Goal: Information Seeking & Learning: Learn about a topic

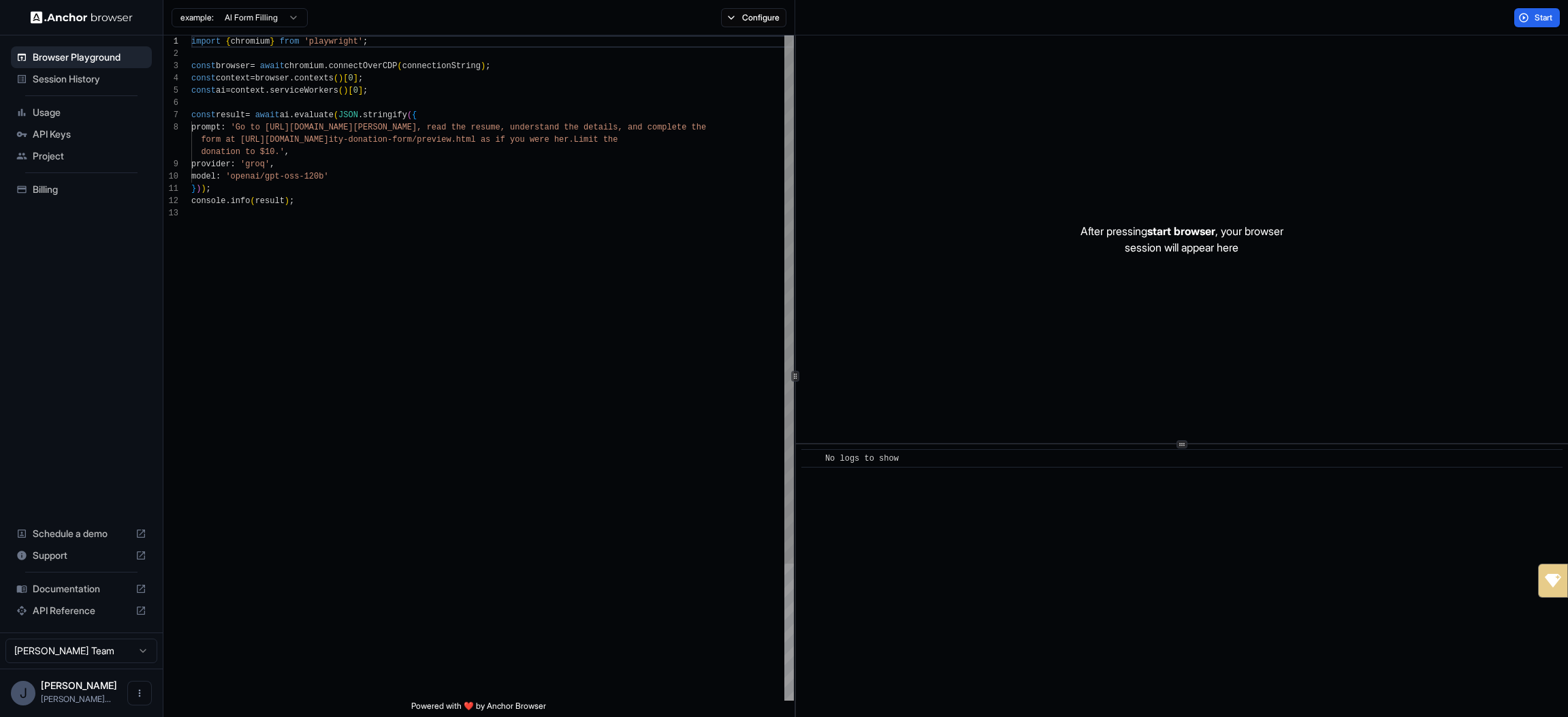
scroll to position [98, 0]
click at [62, 605] on span "API Reference" at bounding box center [81, 611] width 97 height 13
click at [229, 23] on html "Browser Playground Session History Usage API Keys Project Billing Schedule a de…" at bounding box center [784, 358] width 1568 height 717
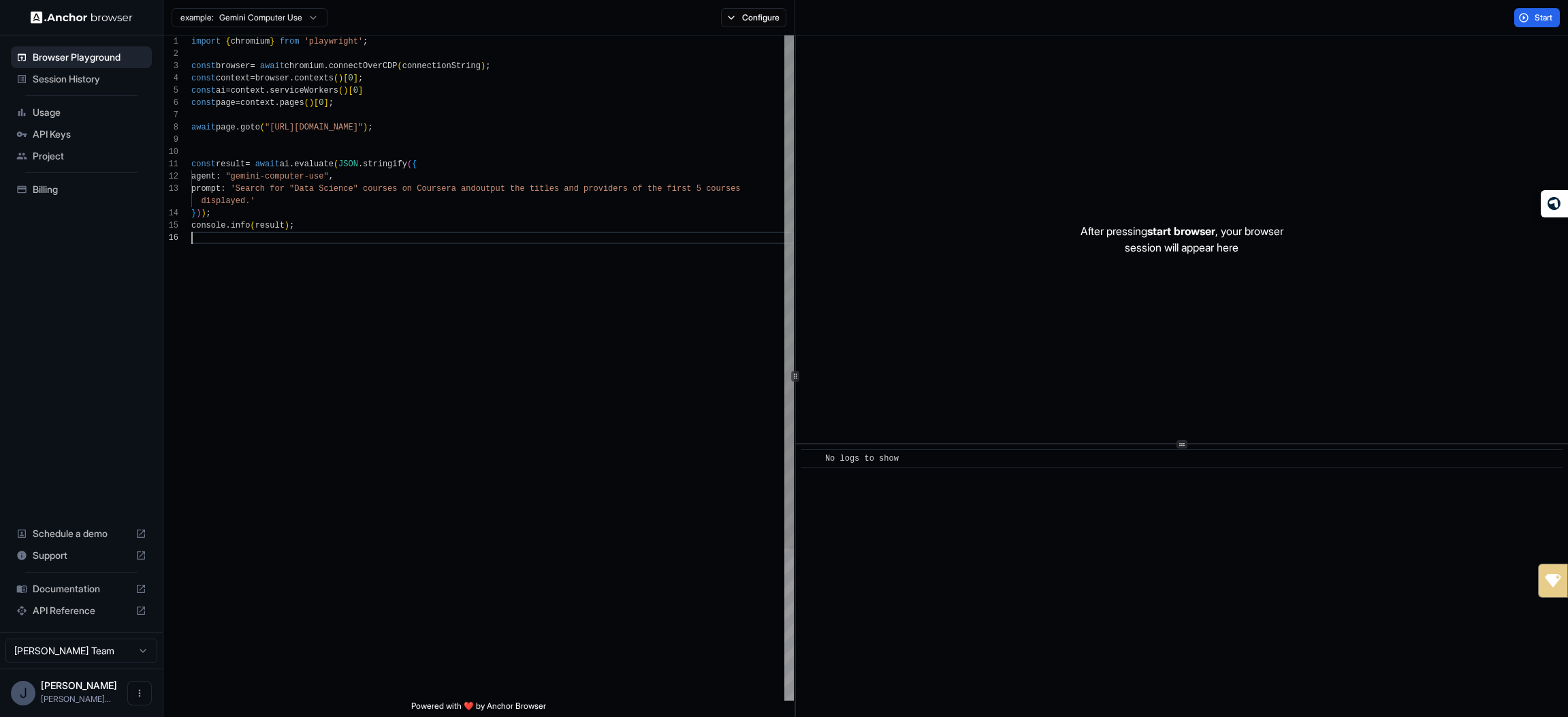
scroll to position [73, 0]
click at [382, 288] on div "import { chromium } from 'playwright' ; const browser = await chromium . connec…" at bounding box center [492, 466] width 603 height 861
click at [740, 32] on div "example: Gemini Computer Use Configure" at bounding box center [480, 17] width 632 height 36
click at [740, 21] on button "Configure" at bounding box center [753, 17] width 66 height 19
click at [959, 77] on button "button" at bounding box center [957, 80] width 24 height 13
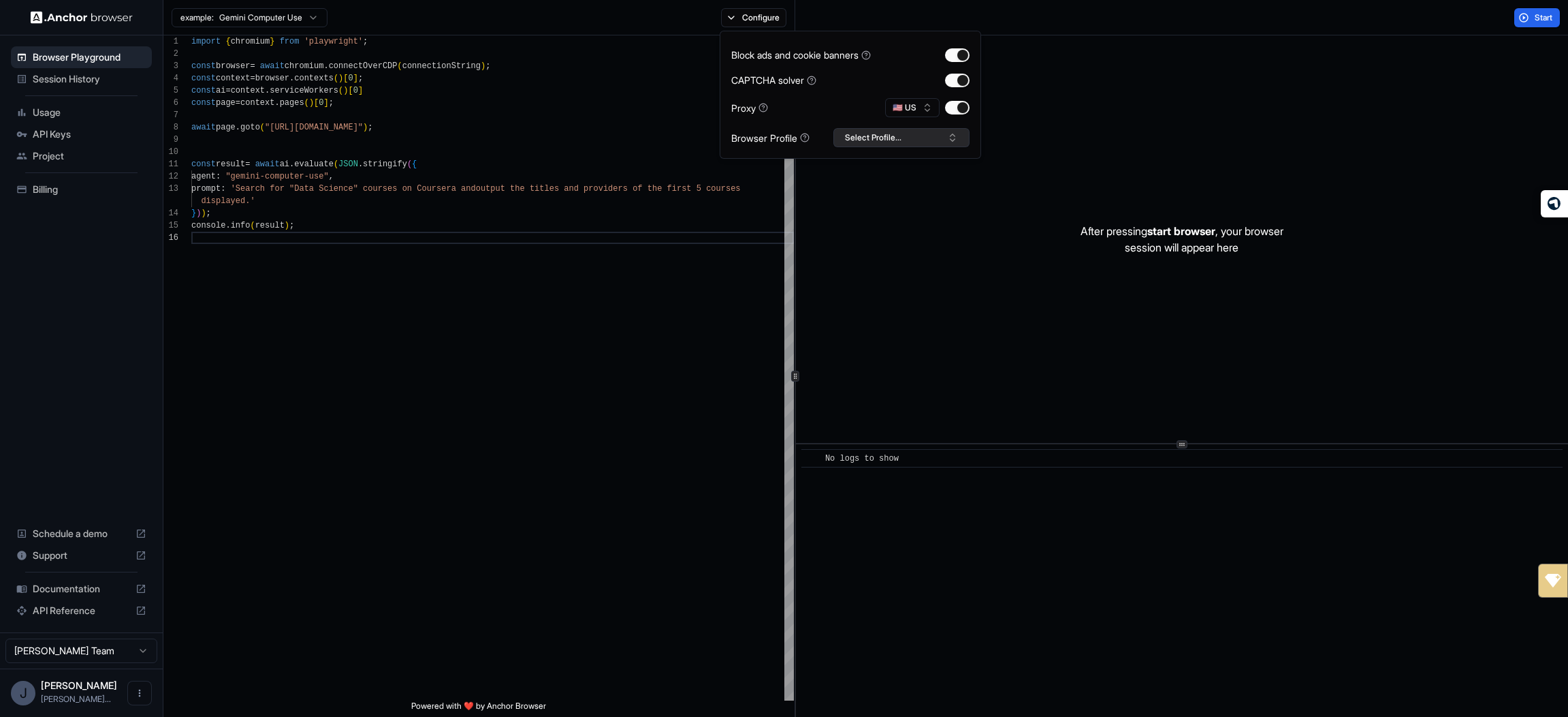
click at [900, 138] on button "Select Profile..." at bounding box center [902, 137] width 136 height 19
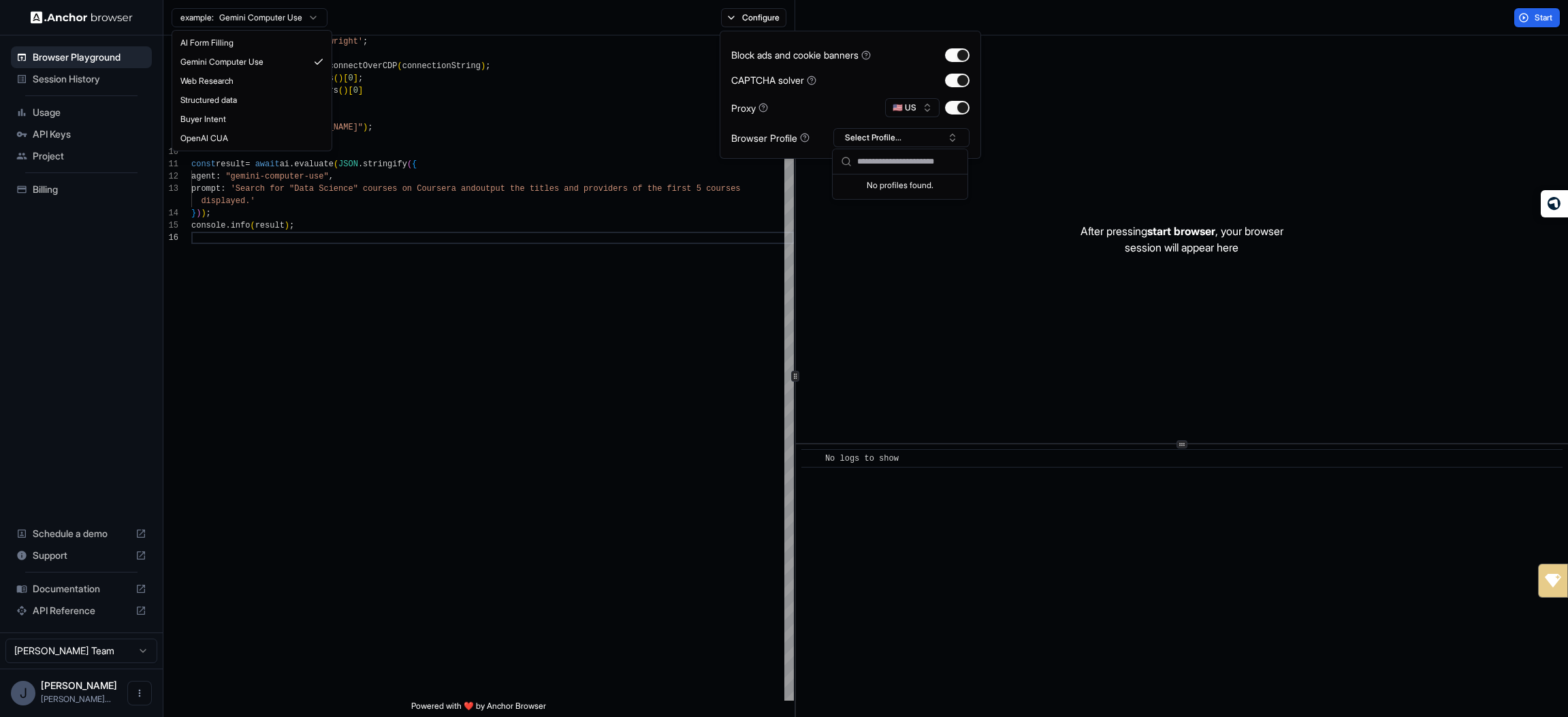
click at [205, 21] on html "Browser Playground Session History Usage API Keys Project Billing Schedule a de…" at bounding box center [784, 358] width 1568 height 717
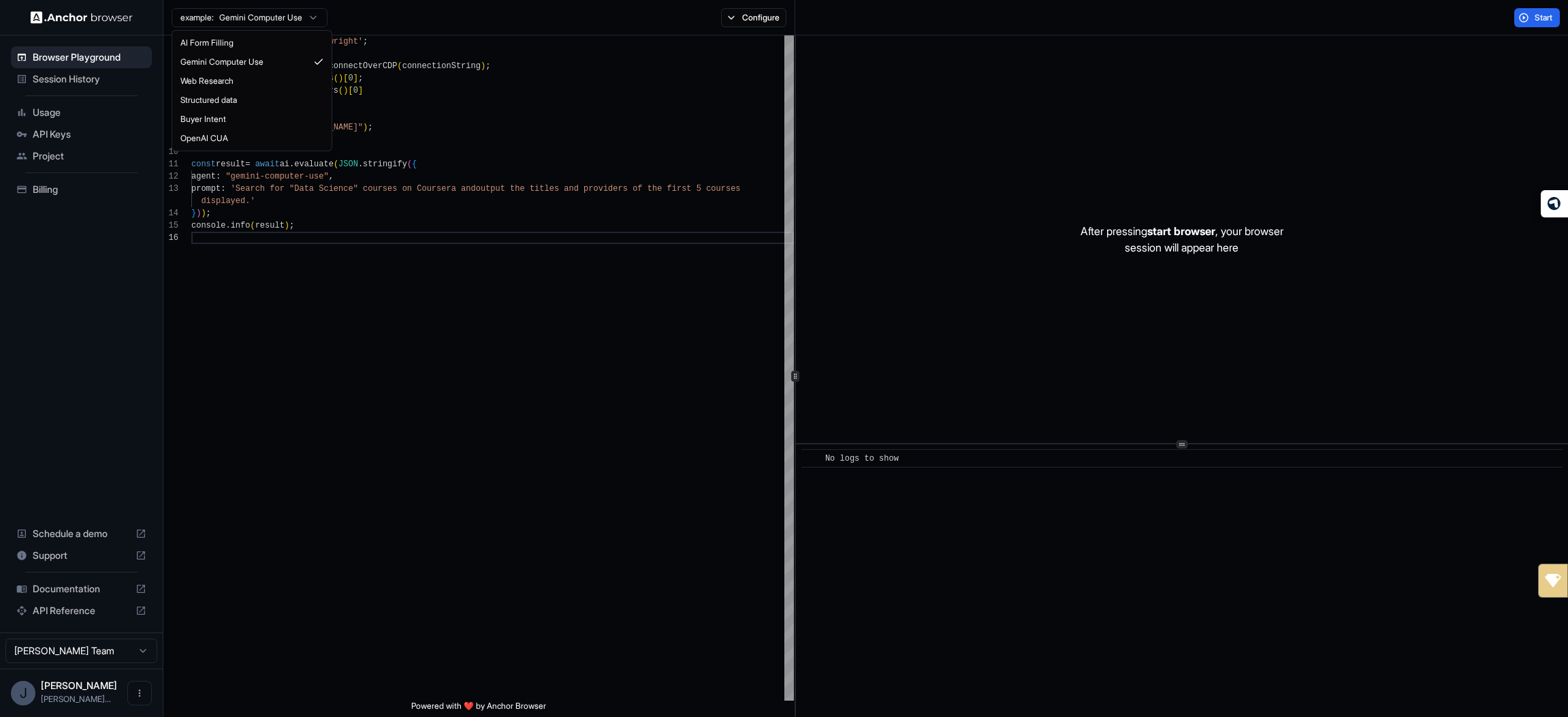
type textarea "**********"
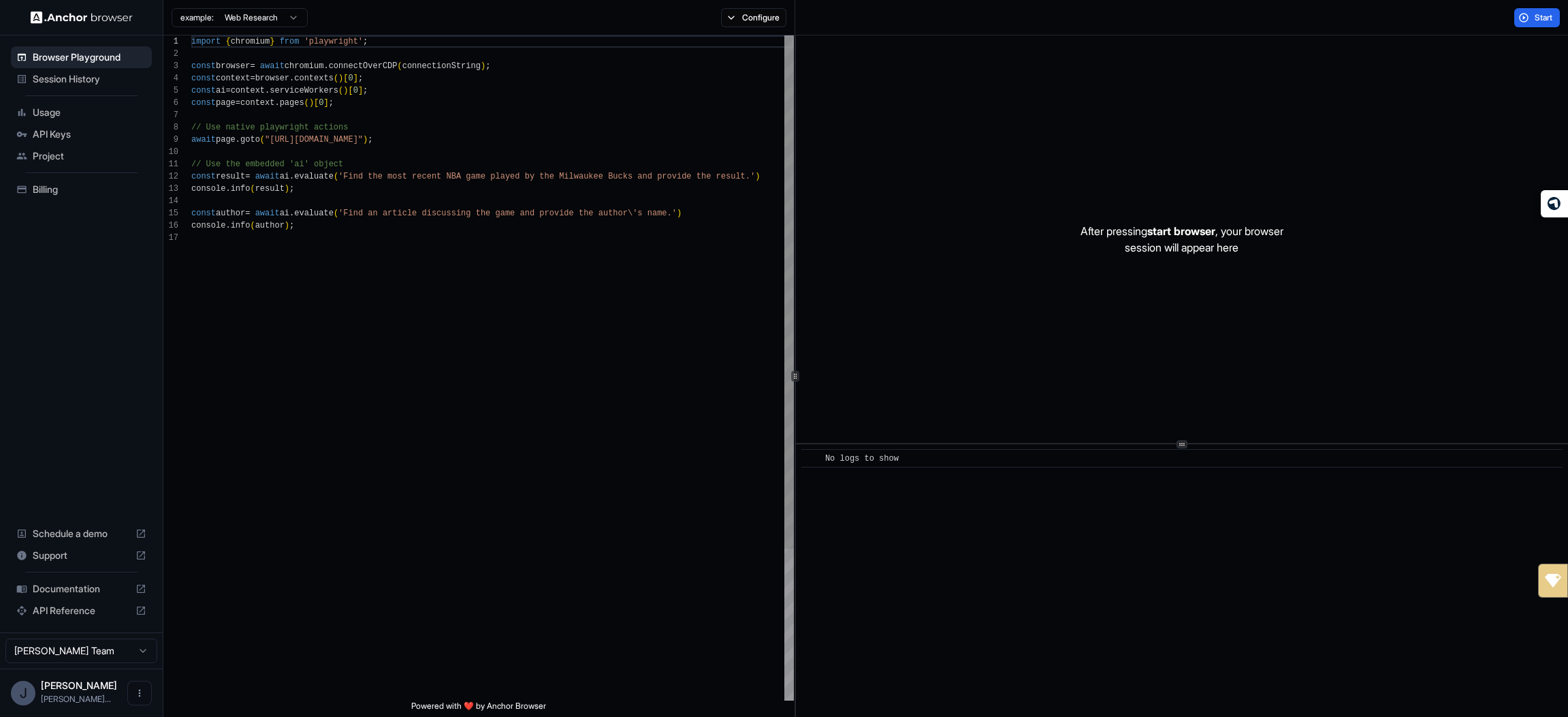
scroll to position [122, 0]
click at [145, 687] on button "Open menu" at bounding box center [139, 692] width 24 height 24
click at [68, 586] on div at bounding box center [784, 358] width 1568 height 717
click at [56, 27] on div at bounding box center [81, 17] width 163 height 35
click at [55, 20] on img at bounding box center [81, 17] width 102 height 13
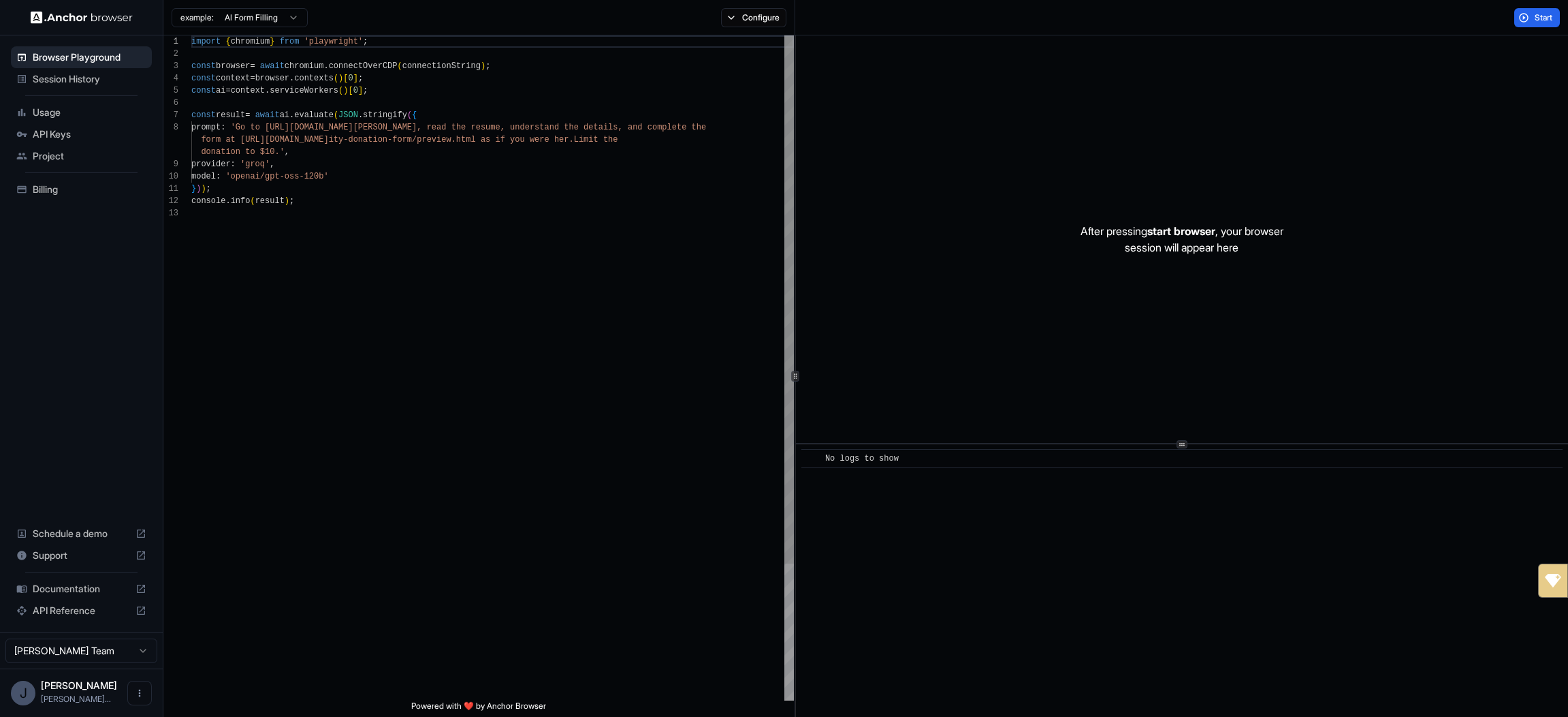
scroll to position [98, 0]
click at [107, 131] on span "API Keys" at bounding box center [89, 134] width 114 height 13
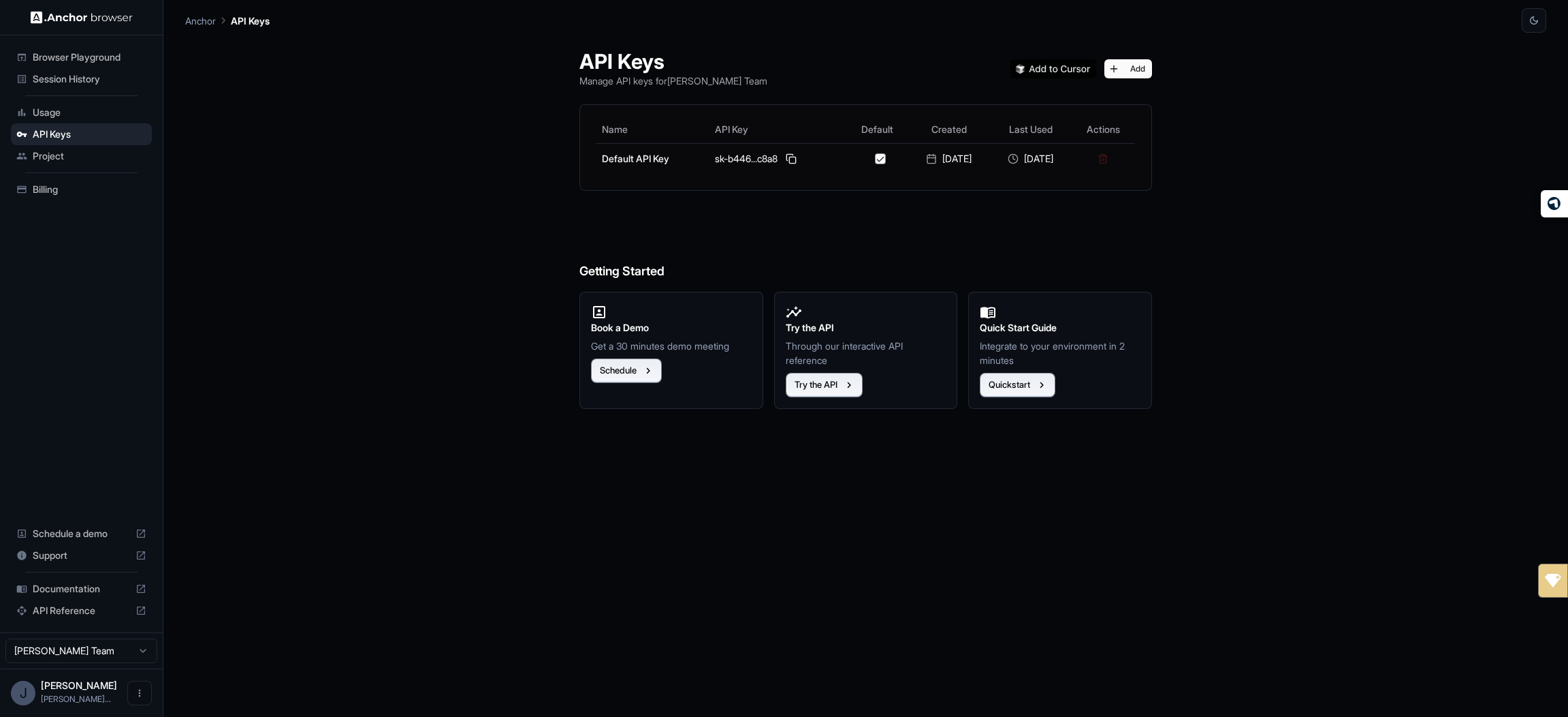
click at [1514, 301] on div "API Keys Manage API keys for Joe Mahoney Team Add Name API Key Default Created …" at bounding box center [865, 374] width 1361 height 684
click at [1377, 330] on div "API Keys Manage API keys for Joe Mahoney Team Add Name API Key Default Created …" at bounding box center [865, 374] width 1361 height 684
click at [108, 645] on html "Browser Playground Session History Usage API Keys Project Billing Schedule a de…" at bounding box center [784, 358] width 1568 height 717
click at [311, 317] on html "Browser Playground Session History Usage API Keys Project Billing Schedule a de…" at bounding box center [784, 358] width 1568 height 717
click at [55, 616] on span "API Reference" at bounding box center [81, 611] width 97 height 13
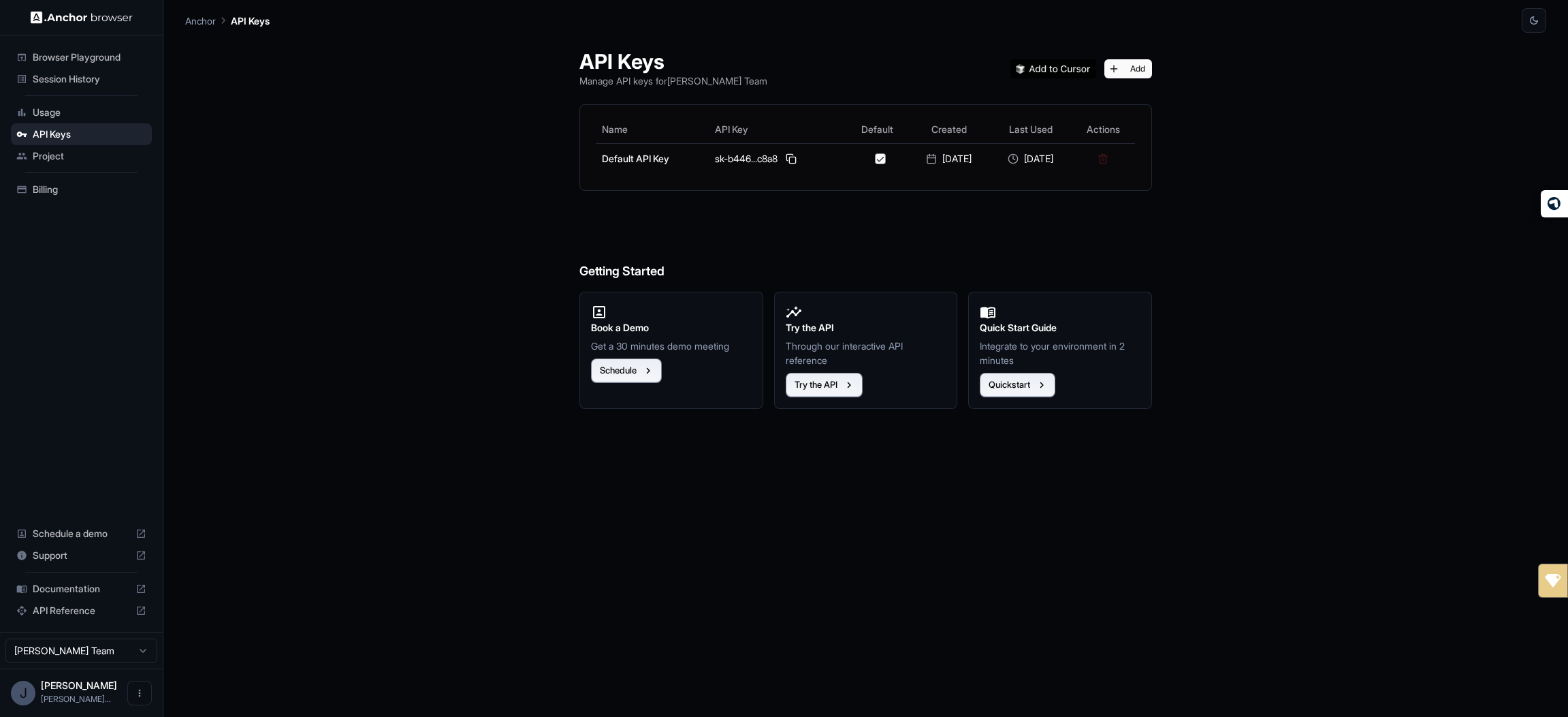
click at [86, 25] on div at bounding box center [81, 17] width 163 height 35
click at [86, 20] on img at bounding box center [81, 17] width 102 height 13
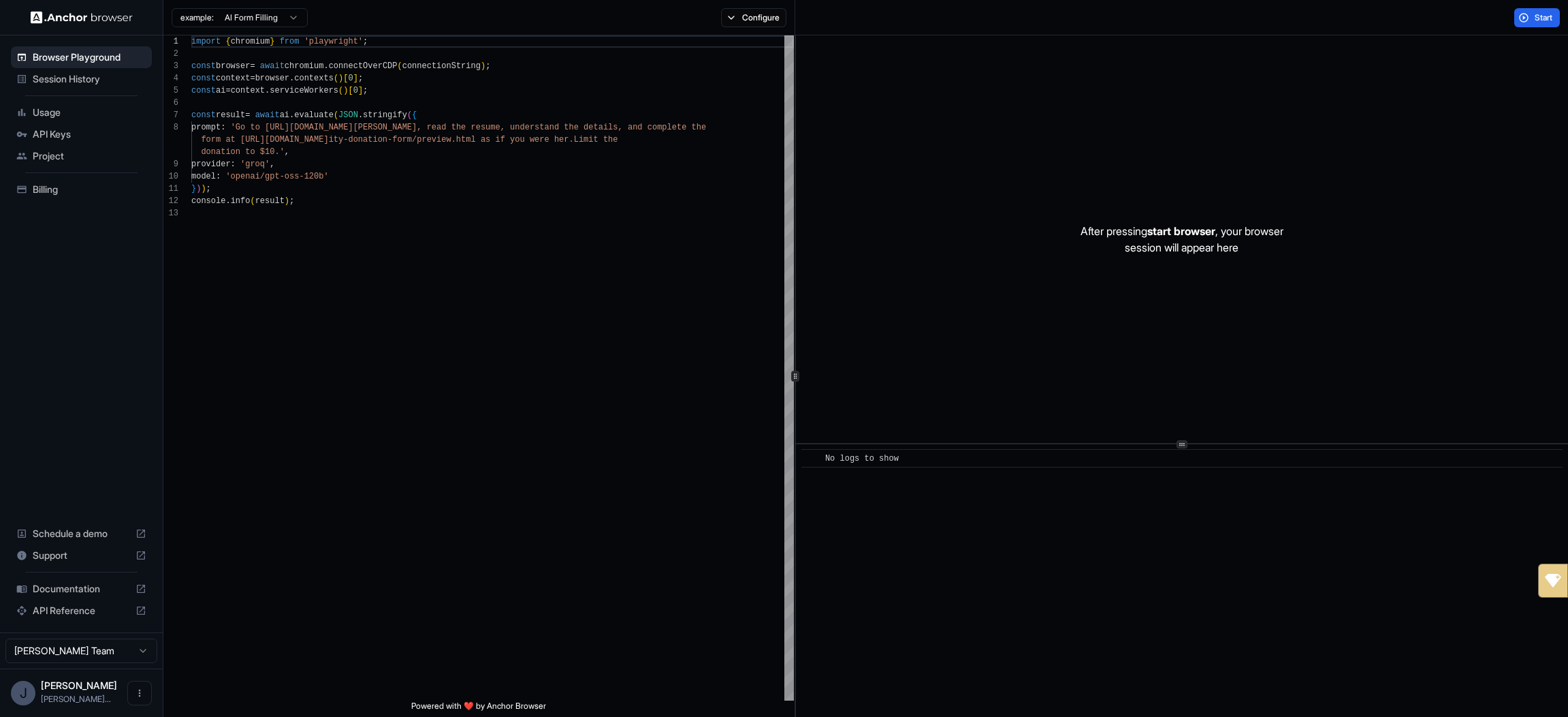
scroll to position [98, 0]
click at [147, 699] on button "Open menu" at bounding box center [139, 692] width 24 height 24
click at [71, 18] on div at bounding box center [784, 358] width 1568 height 717
click at [40, 21] on img at bounding box center [81, 17] width 102 height 13
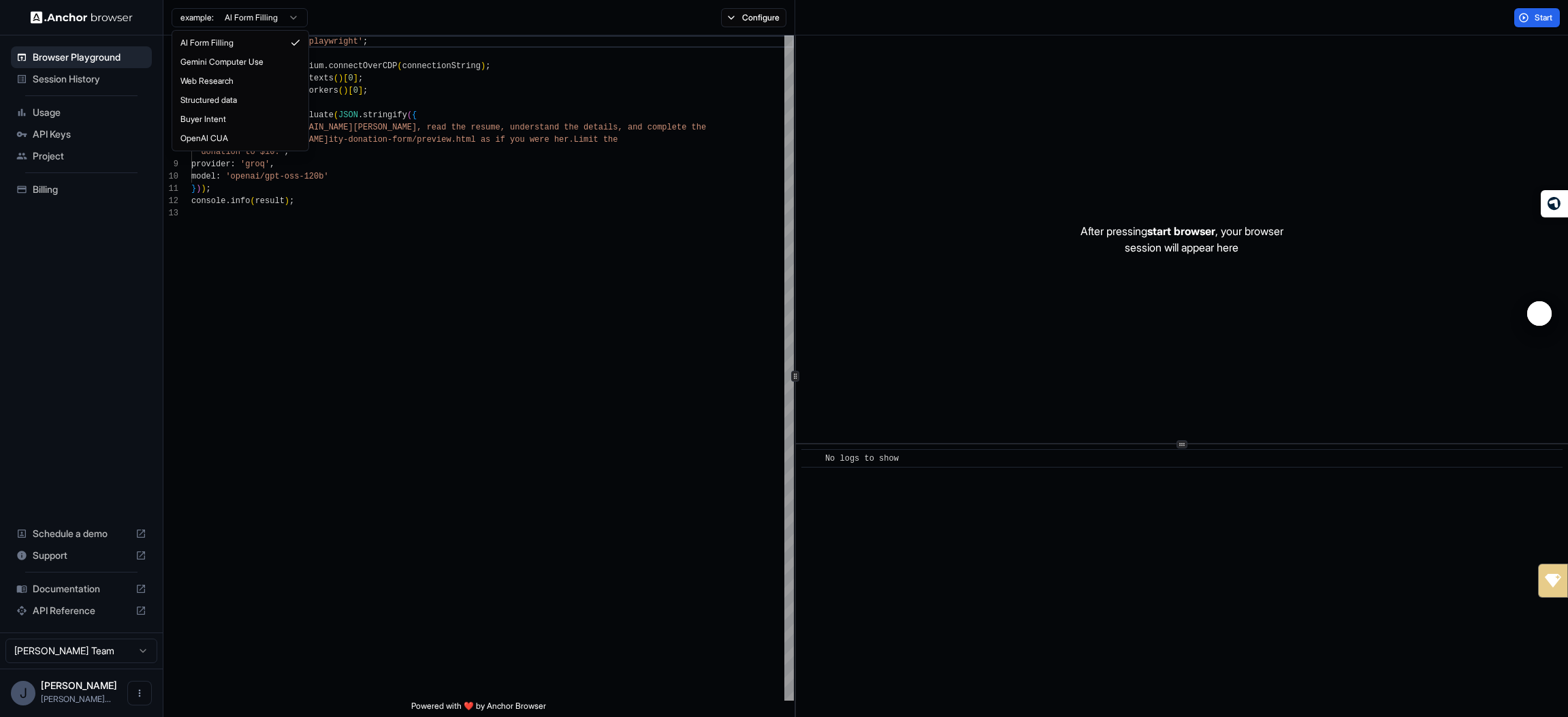
click at [269, 9] on html "Browser Playground Session History Usage API Keys Project Billing Schedule a de…" at bounding box center [784, 358] width 1568 height 717
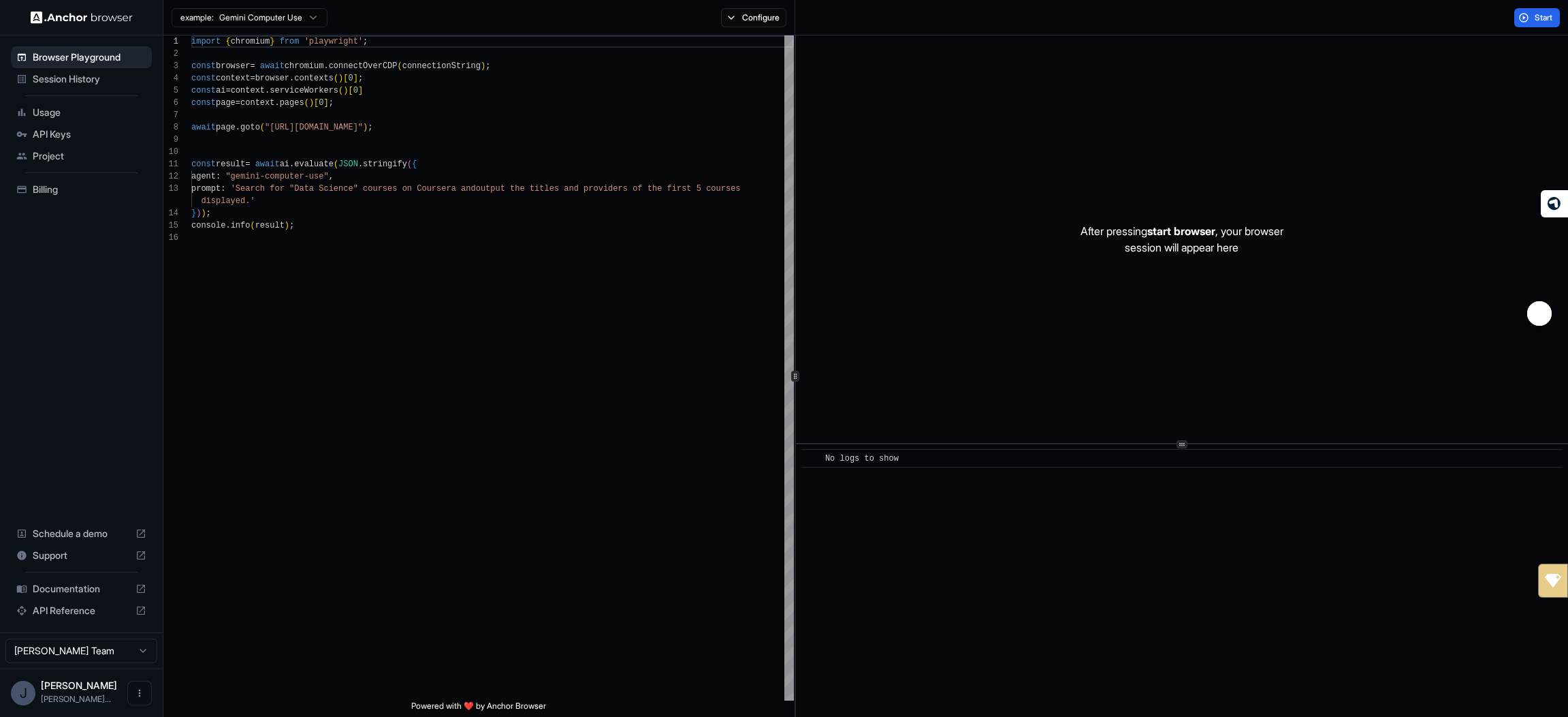
click at [269, 22] on html "Browser Playground Session History Usage API Keys Project Billing Schedule a de…" at bounding box center [784, 358] width 1568 height 717
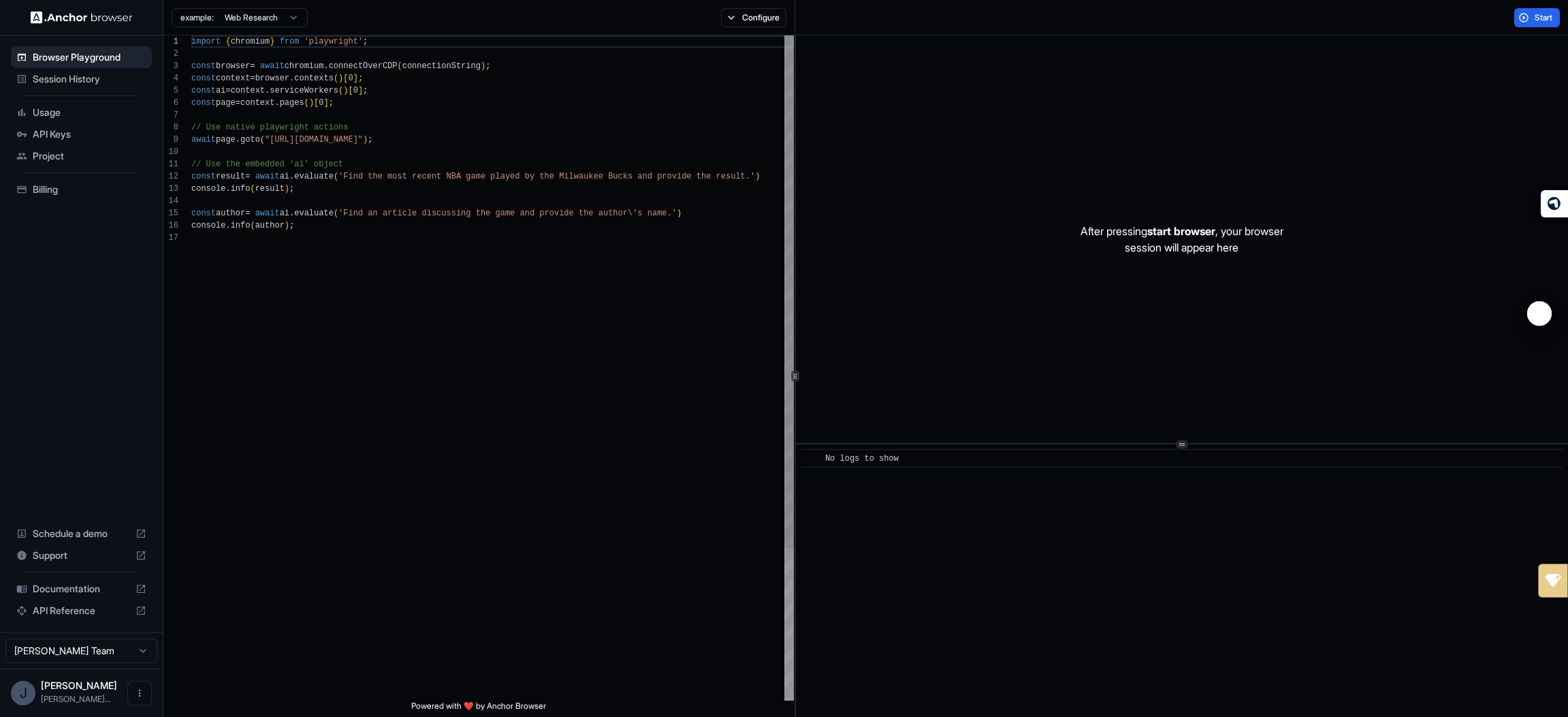
type textarea "**********"
click at [438, 696] on div "import { chromium } from 'playwright' ; const browser = await chromium . connec…" at bounding box center [492, 466] width 603 height 861
click at [89, 606] on span "API Reference" at bounding box center [81, 611] width 97 height 13
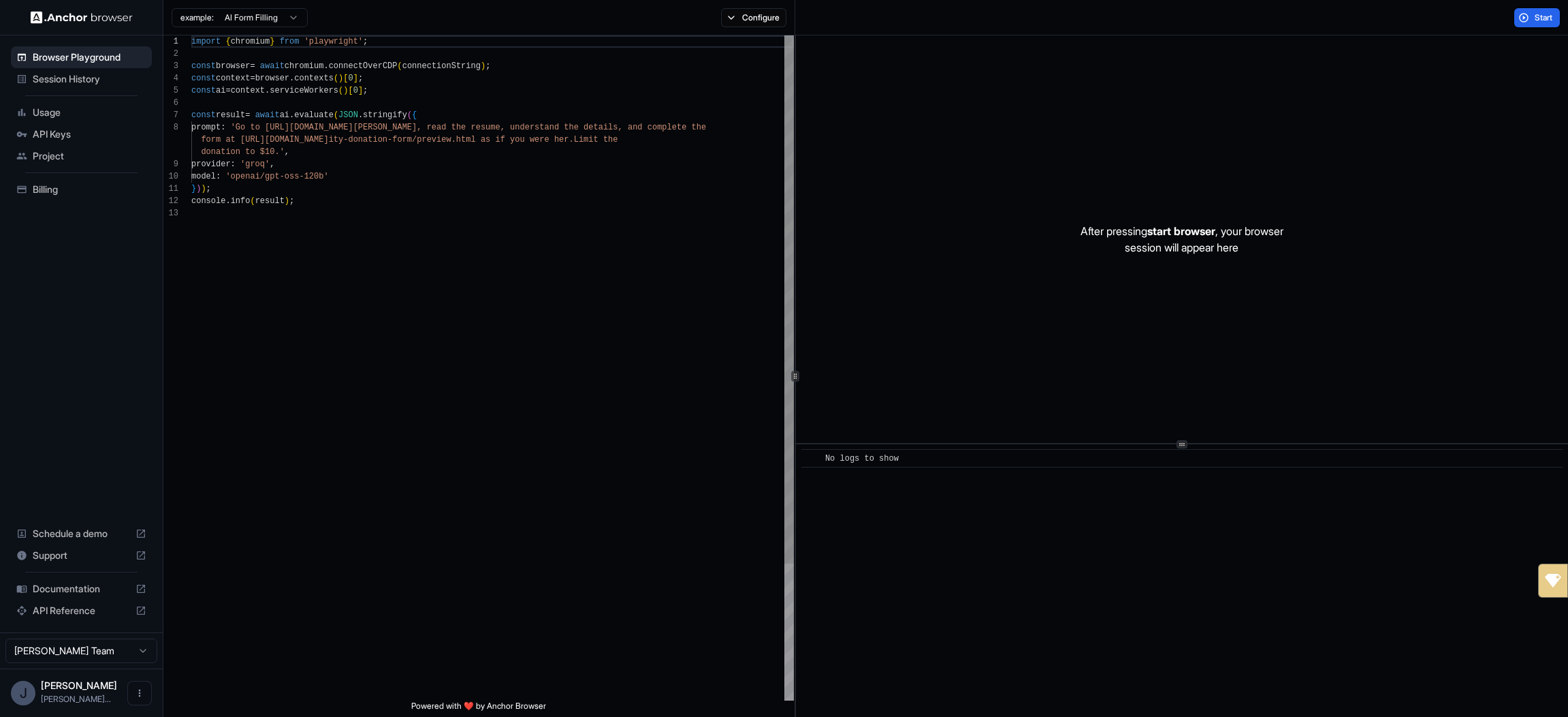
scroll to position [98, 0]
